Goal: Task Accomplishment & Management: Manage account settings

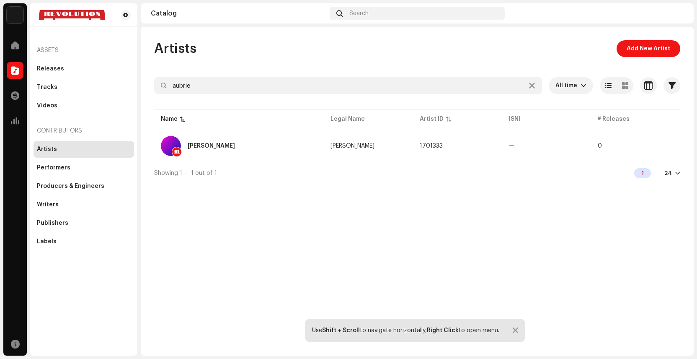
click at [677, 16] on img at bounding box center [676, 13] width 13 height 13
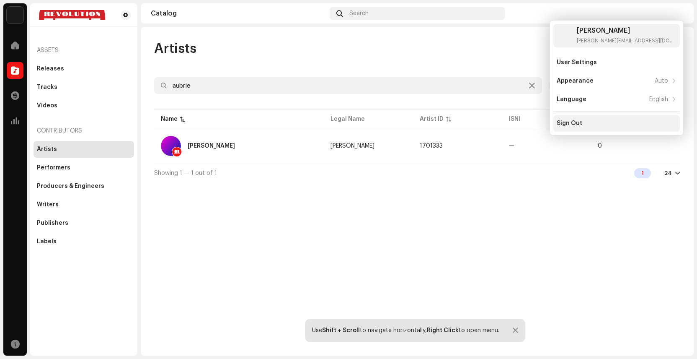
click at [587, 125] on div "Sign Out" at bounding box center [617, 123] width 120 height 7
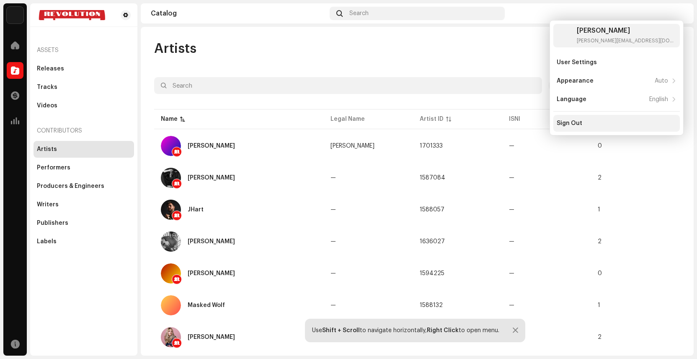
click at [566, 122] on div "Sign Out" at bounding box center [570, 123] width 26 height 7
